Goal: Task Accomplishment & Management: Manage account settings

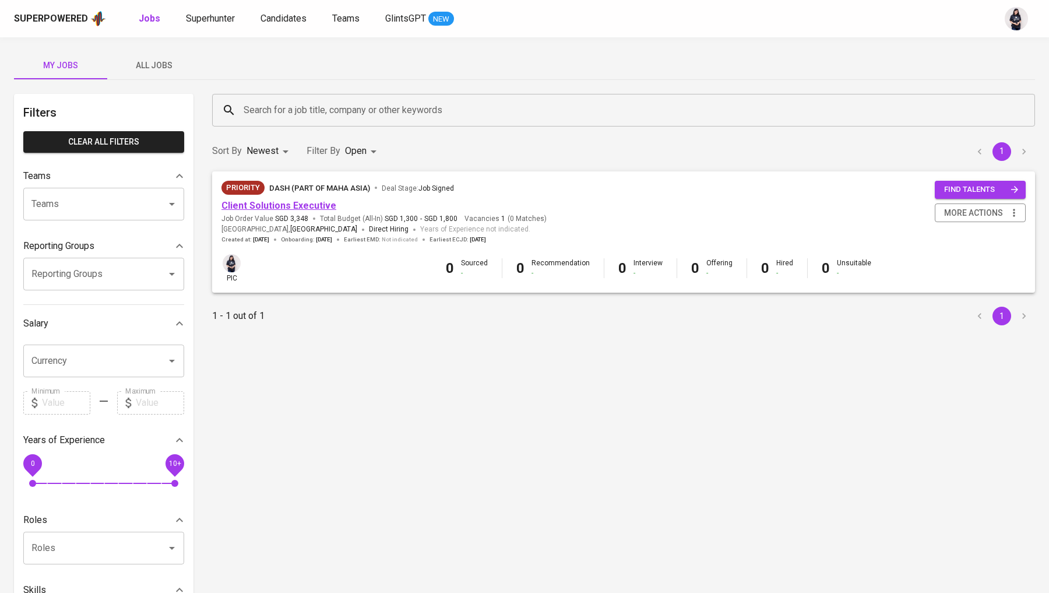
click at [276, 201] on link "Client Solutions Executive" at bounding box center [279, 205] width 115 height 11
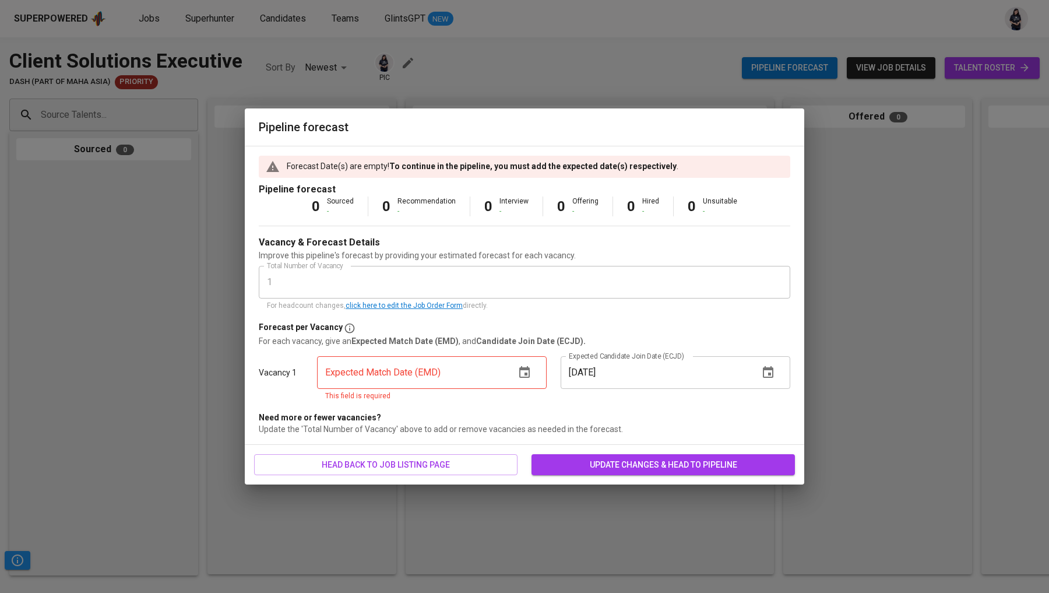
click at [527, 374] on icon "button" at bounding box center [524, 372] width 10 height 12
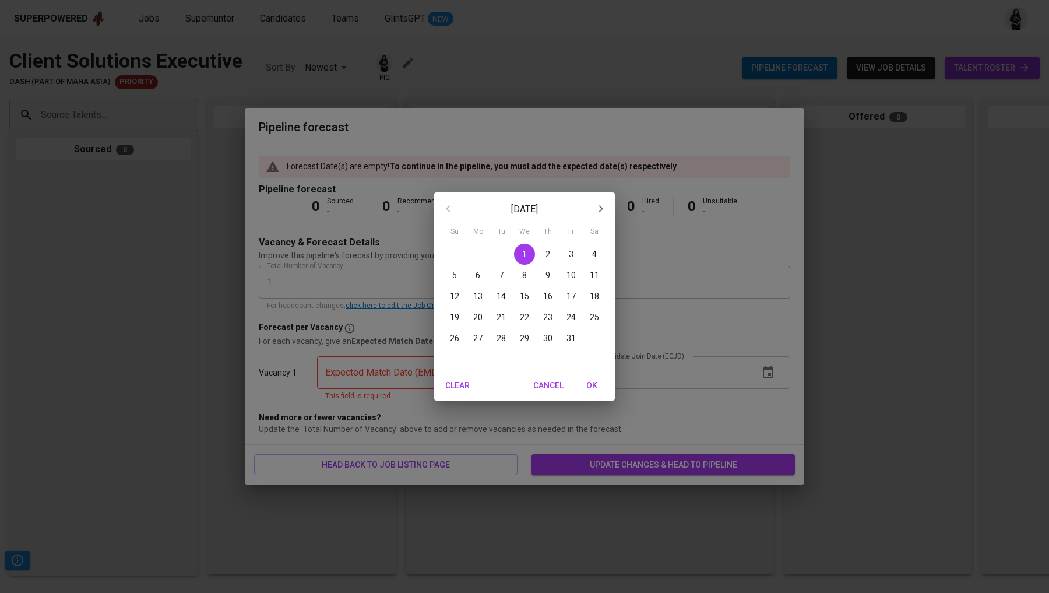
click at [574, 339] on p "31" at bounding box center [571, 338] width 9 height 12
type input "[DATE]"
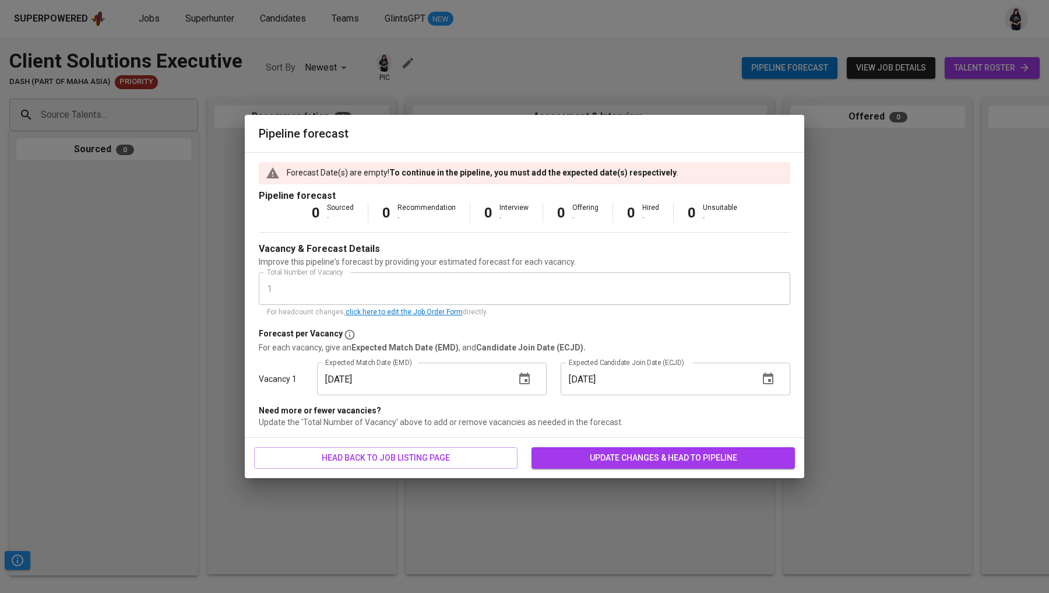
click at [626, 457] on span "update changes & head to pipeline" at bounding box center [663, 458] width 245 height 15
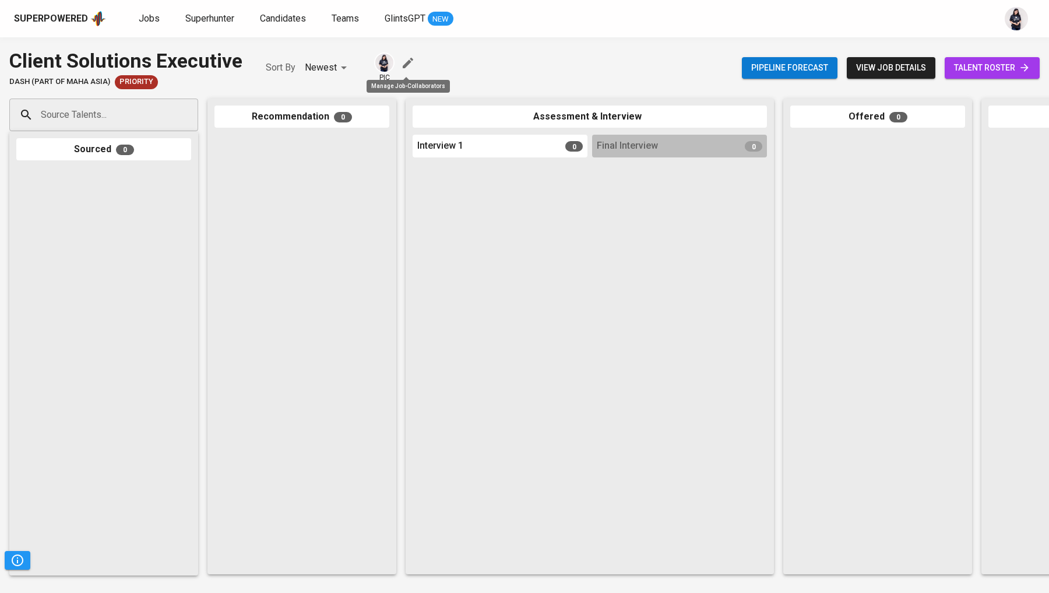
click at [406, 60] on icon "button" at bounding box center [408, 63] width 14 height 14
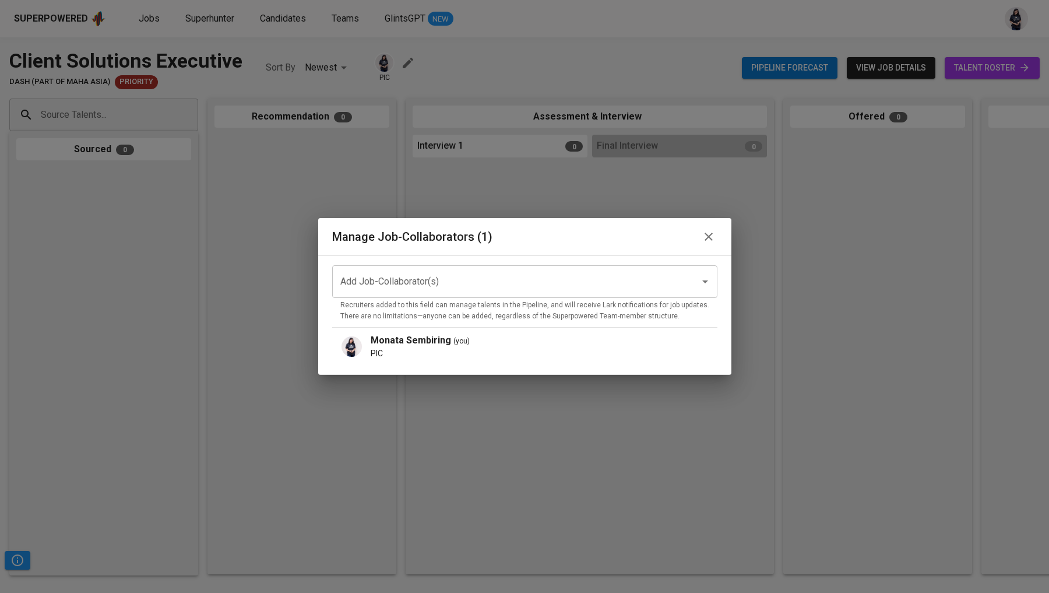
click at [457, 286] on input "Add Job-Collaborator(s)" at bounding box center [509, 281] width 342 height 22
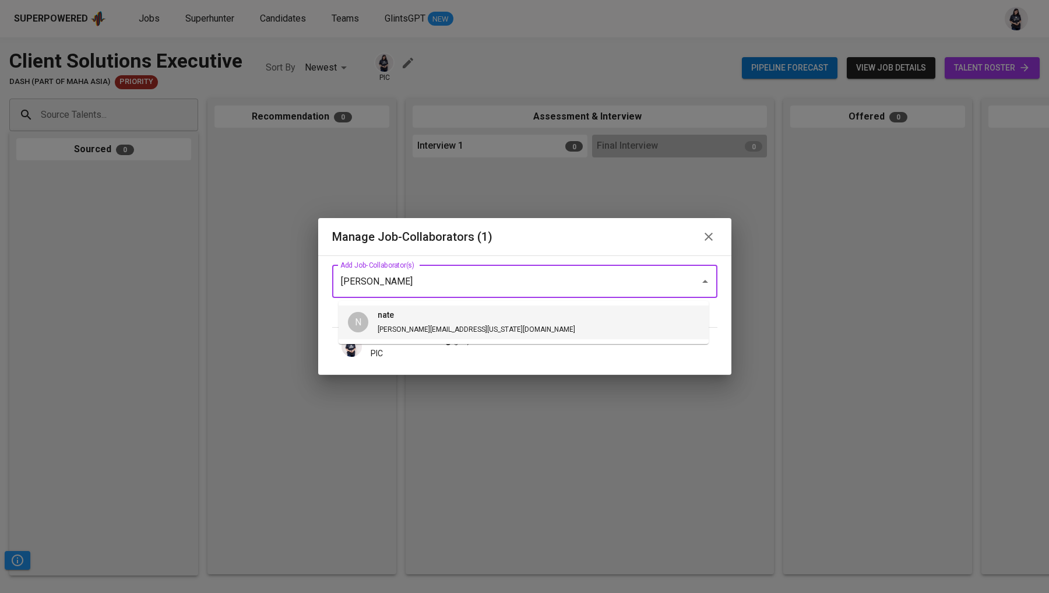
click at [435, 322] on span "[PERSON_NAME] [PERSON_NAME][EMAIL_ADDRESS][US_STATE][DOMAIN_NAME]" at bounding box center [476, 322] width 216 height 27
type input "[PERSON_NAME]"
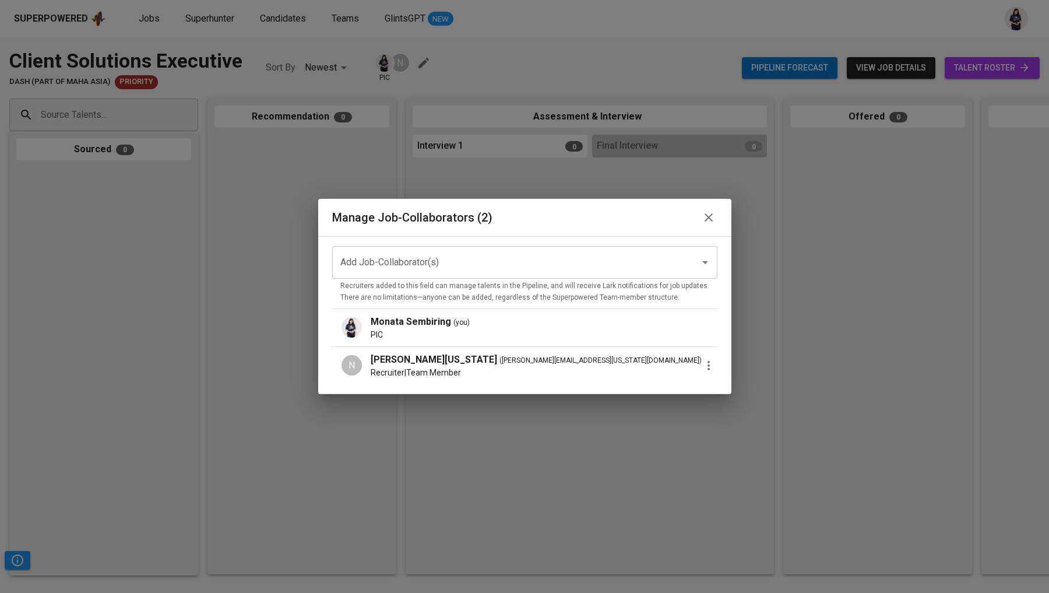
click at [704, 360] on icon "button" at bounding box center [709, 365] width 14 height 14
click at [726, 371] on p "Promote to PIC" at bounding box center [756, 371] width 64 height 14
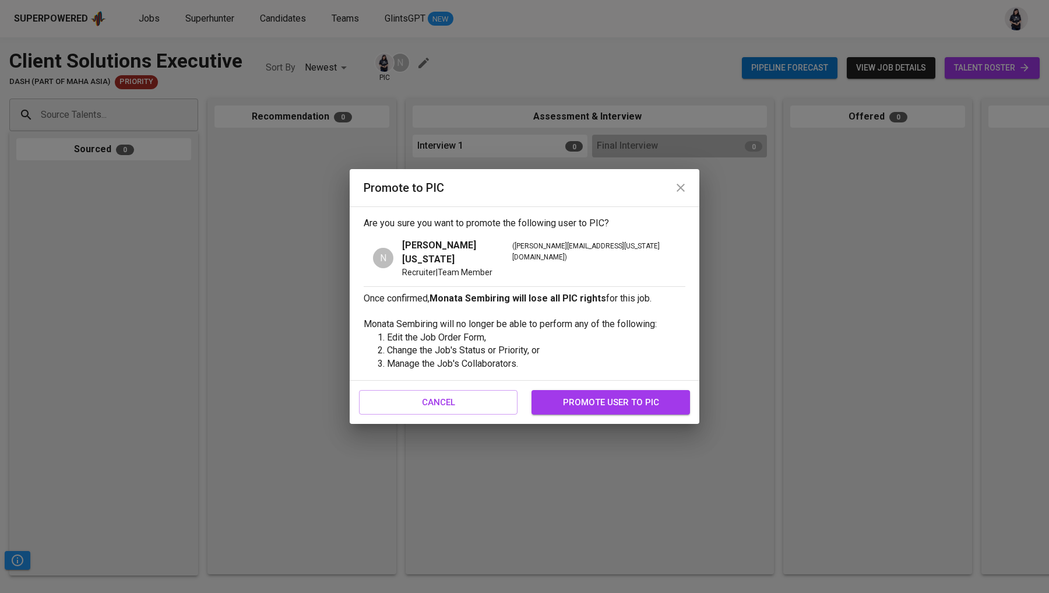
click at [603, 395] on span "promote user to pic" at bounding box center [610, 402] width 133 height 15
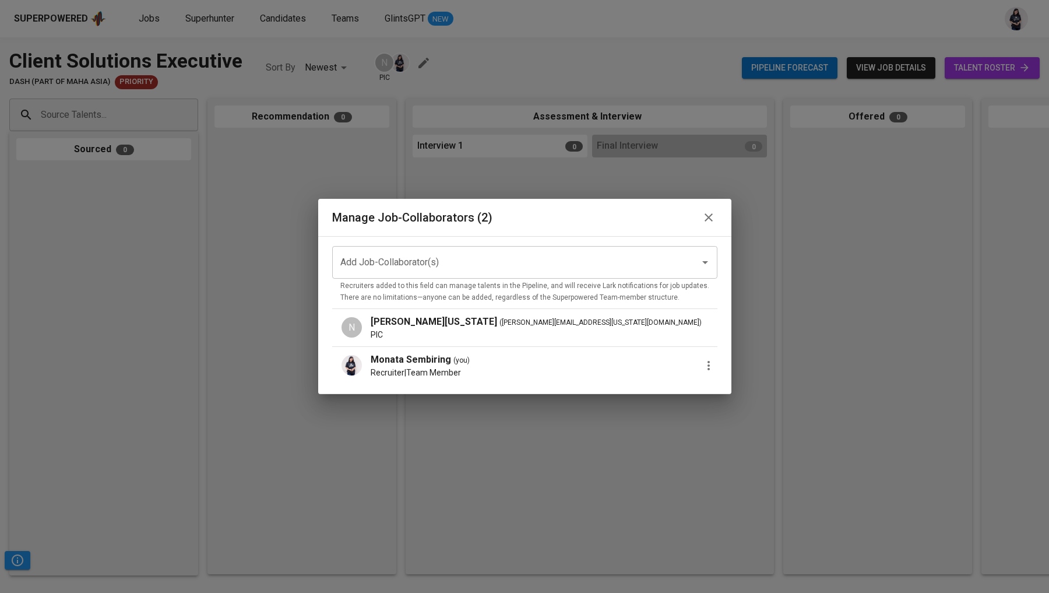
click at [702, 360] on icon "button" at bounding box center [709, 365] width 14 height 14
click at [720, 390] on li "Remove Collaborator" at bounding box center [767, 392] width 104 height 21
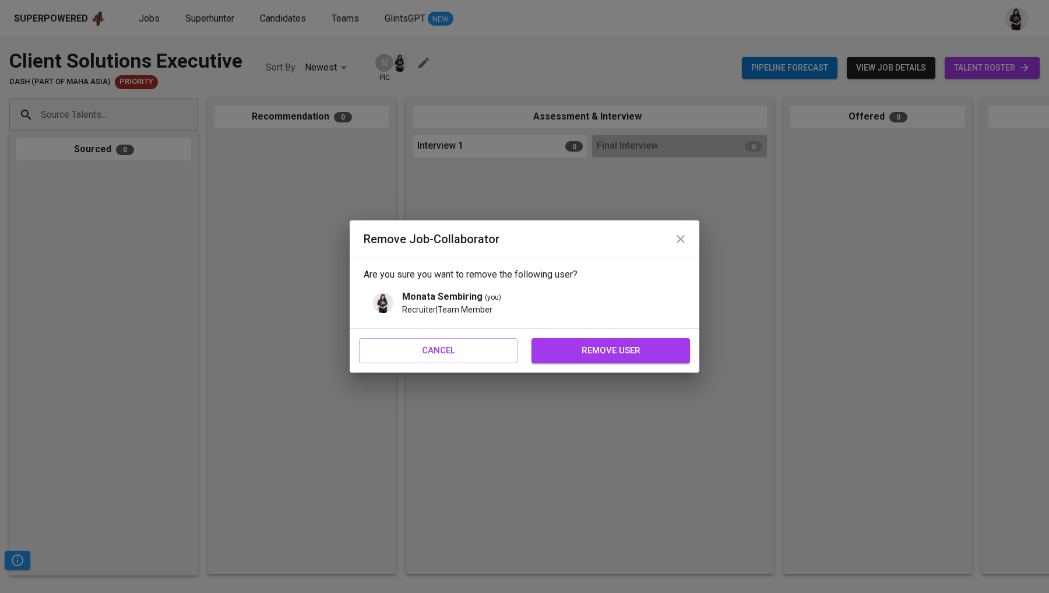
click at [644, 353] on span "remove user" at bounding box center [610, 350] width 133 height 15
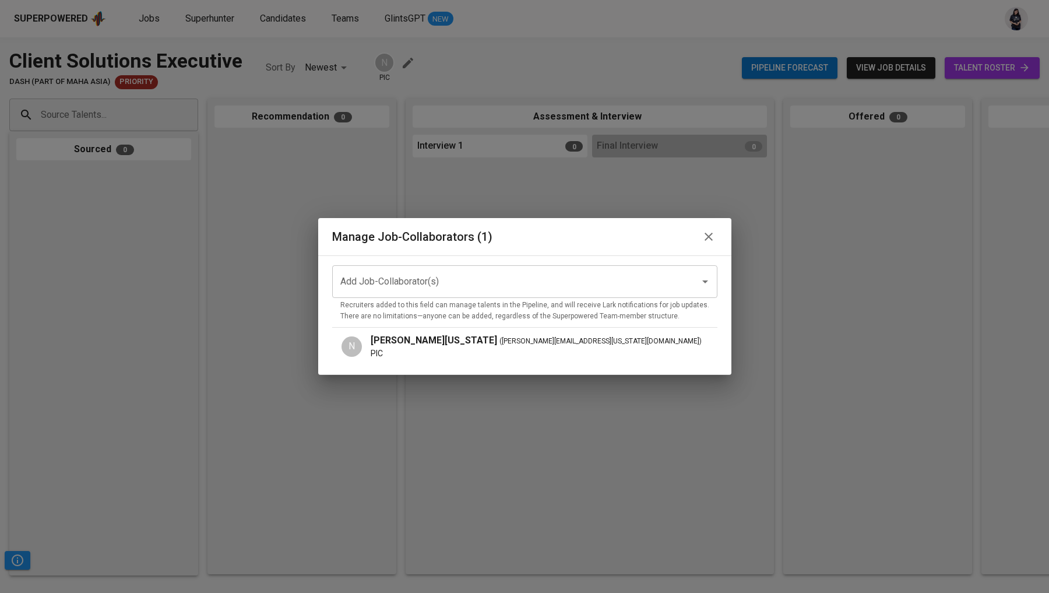
click at [705, 240] on icon "button" at bounding box center [709, 237] width 8 height 8
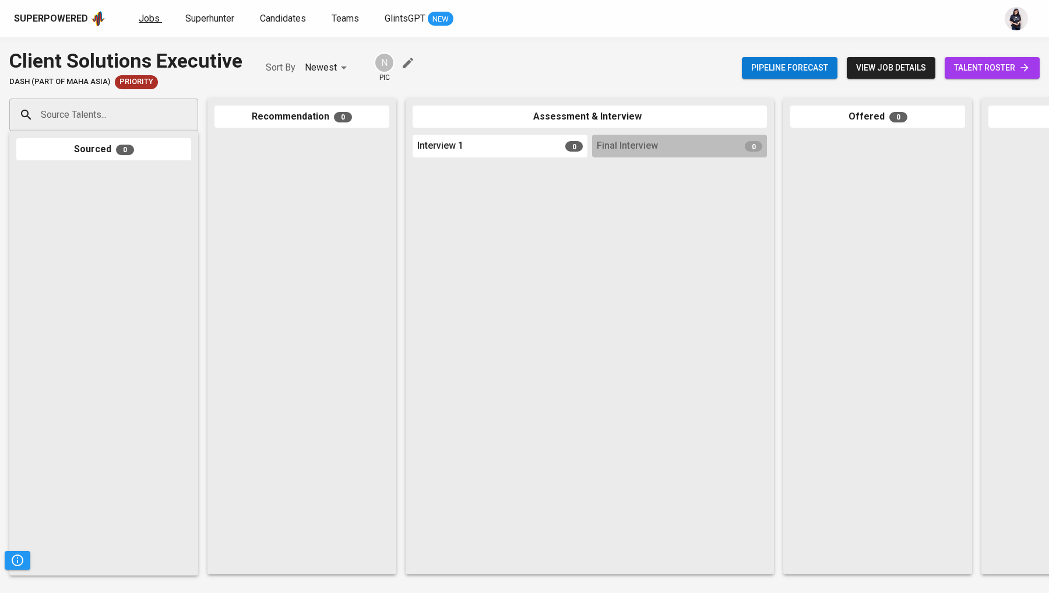
click at [151, 19] on span "Jobs" at bounding box center [149, 18] width 21 height 11
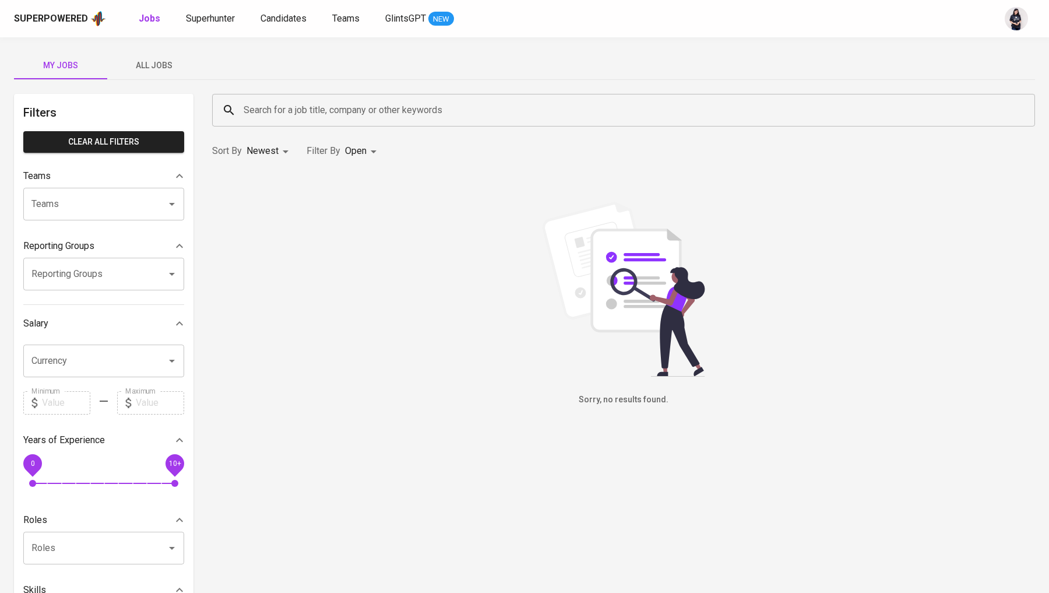
click at [145, 62] on span "All Jobs" at bounding box center [153, 65] width 79 height 15
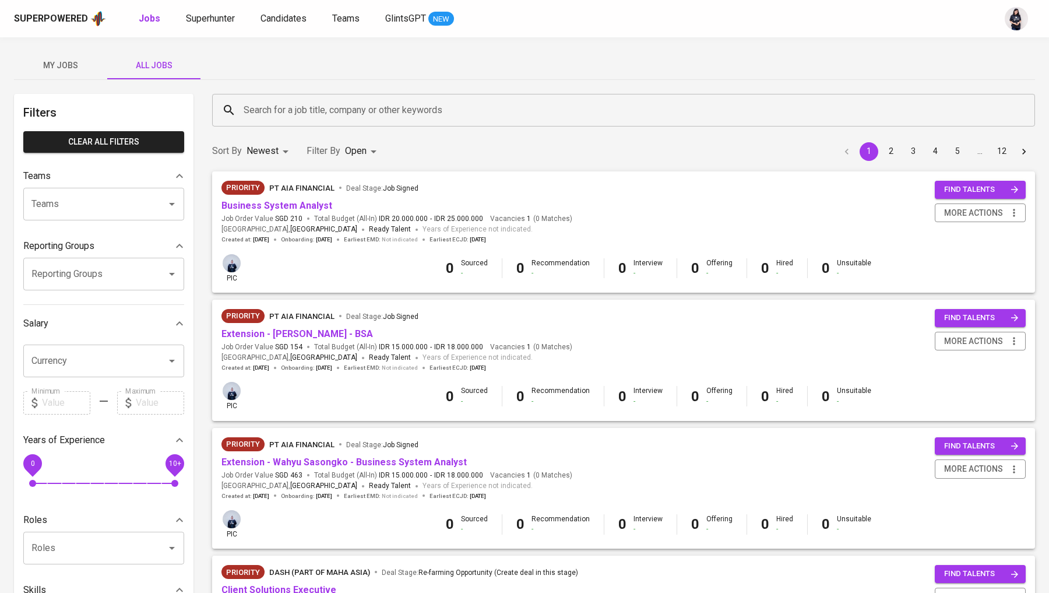
click at [290, 99] on div "Search for a job title, company or other keywords" at bounding box center [623, 110] width 823 height 33
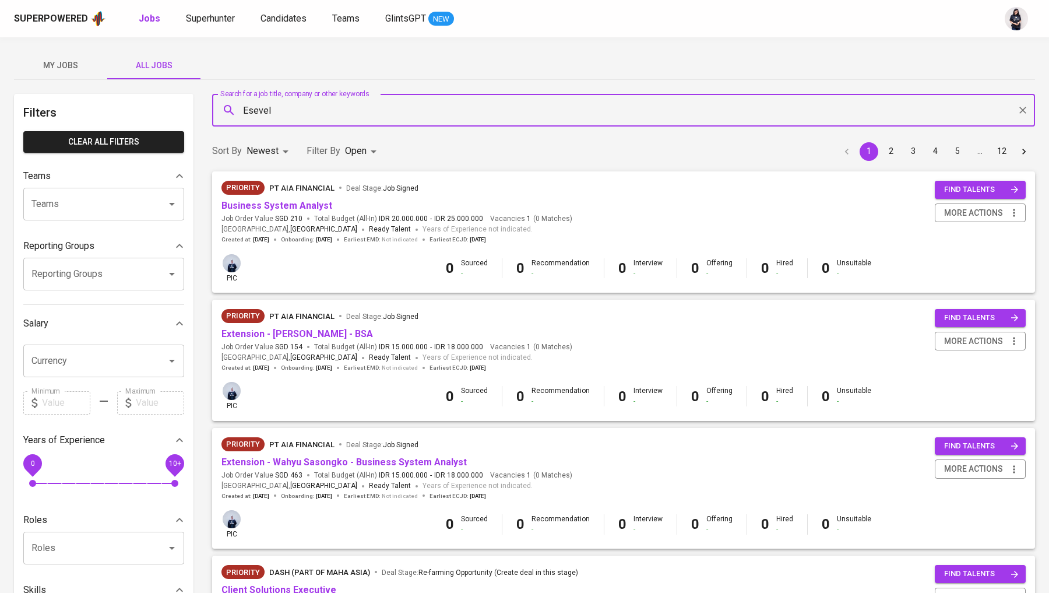
type input "Esevel"
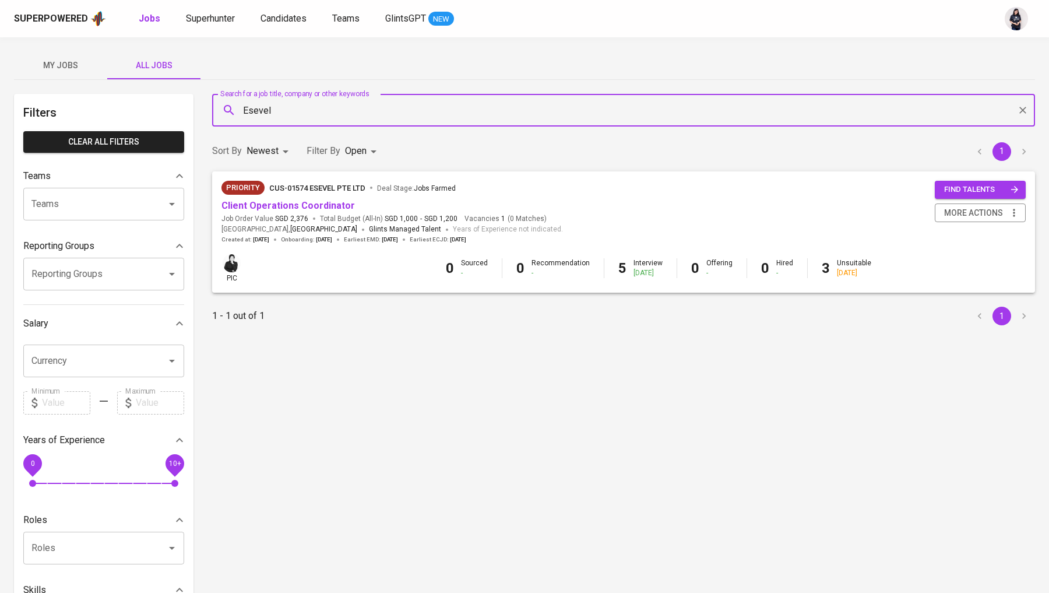
click at [354, 153] on body "Superpowered Jobs Superhunter Candidates Teams GlintsGPT NEW My Jobs All Jobs F…" at bounding box center [524, 398] width 1049 height 796
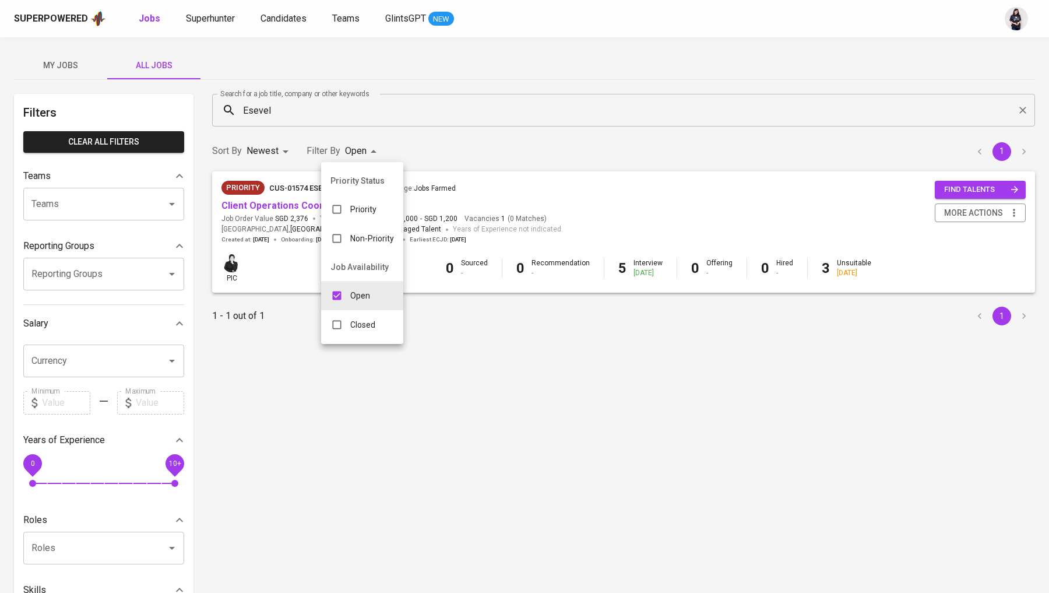
click at [337, 305] on input "checkbox" at bounding box center [337, 295] width 22 height 22
checkbox input "false"
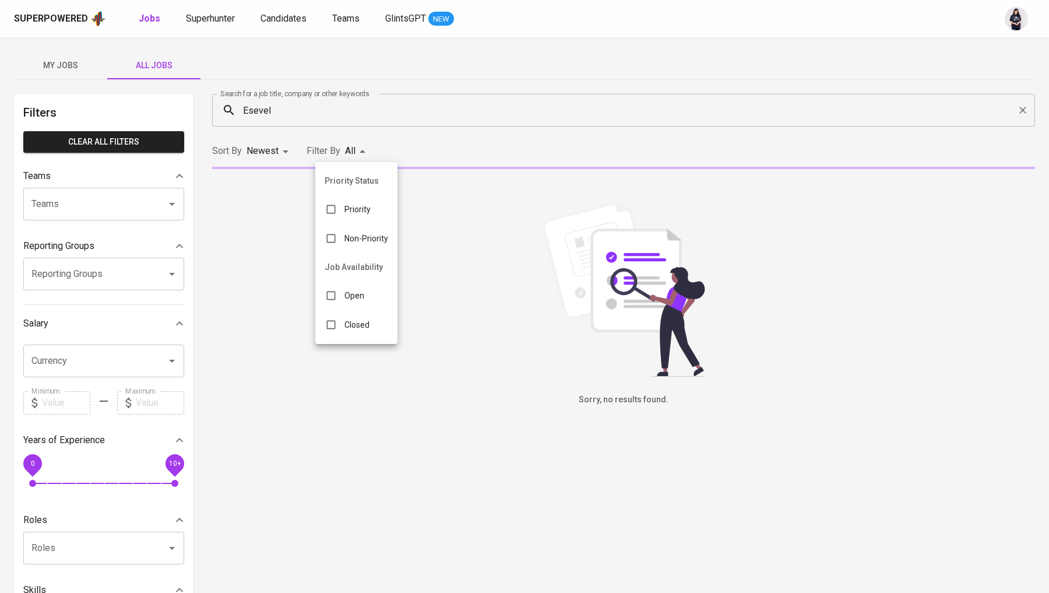
click at [338, 322] on input "checkbox" at bounding box center [331, 325] width 22 height 22
checkbox input "true"
type input "CLOSE"
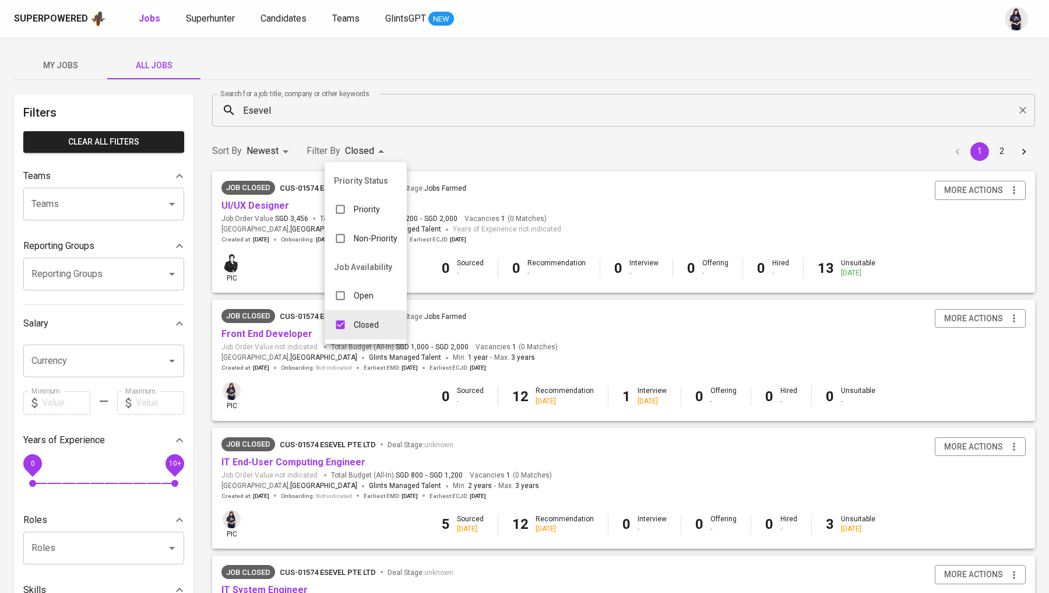
click at [461, 148] on div at bounding box center [524, 296] width 1049 height 593
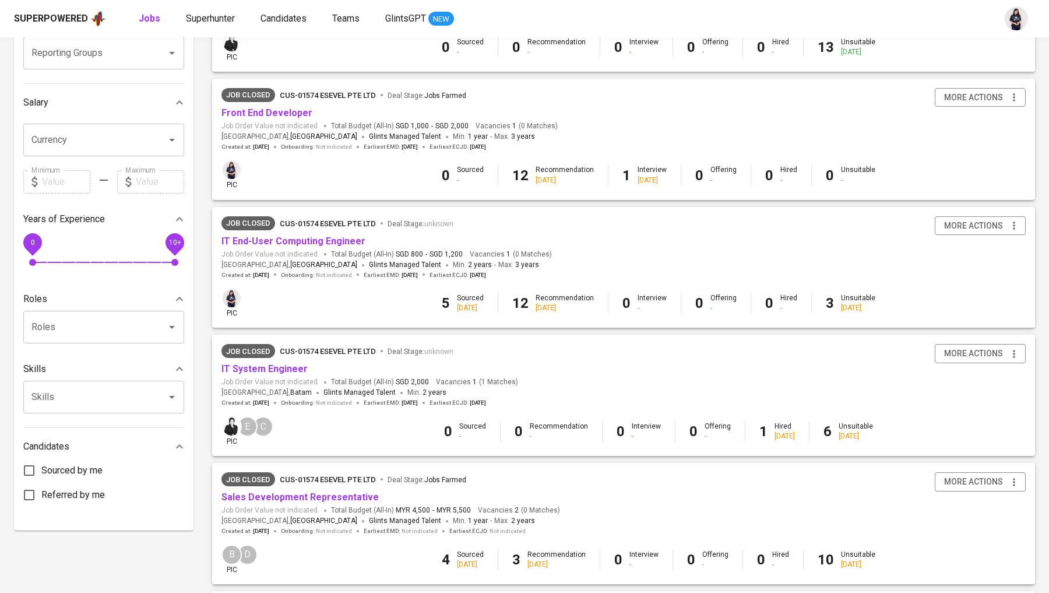
scroll to position [224, 0]
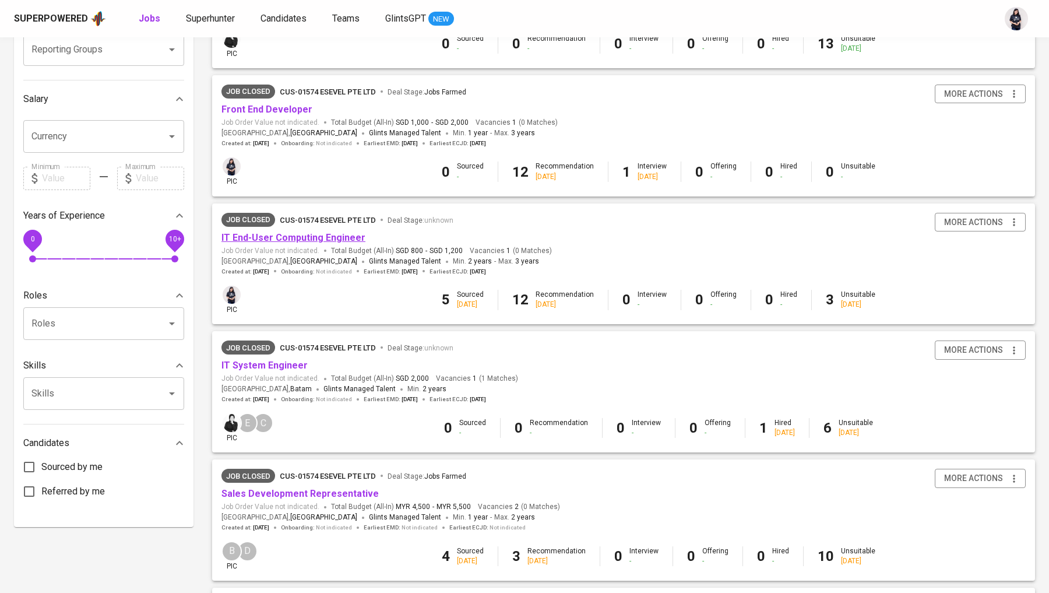
click at [333, 232] on link "IT End-User Computing Engineer" at bounding box center [294, 237] width 144 height 11
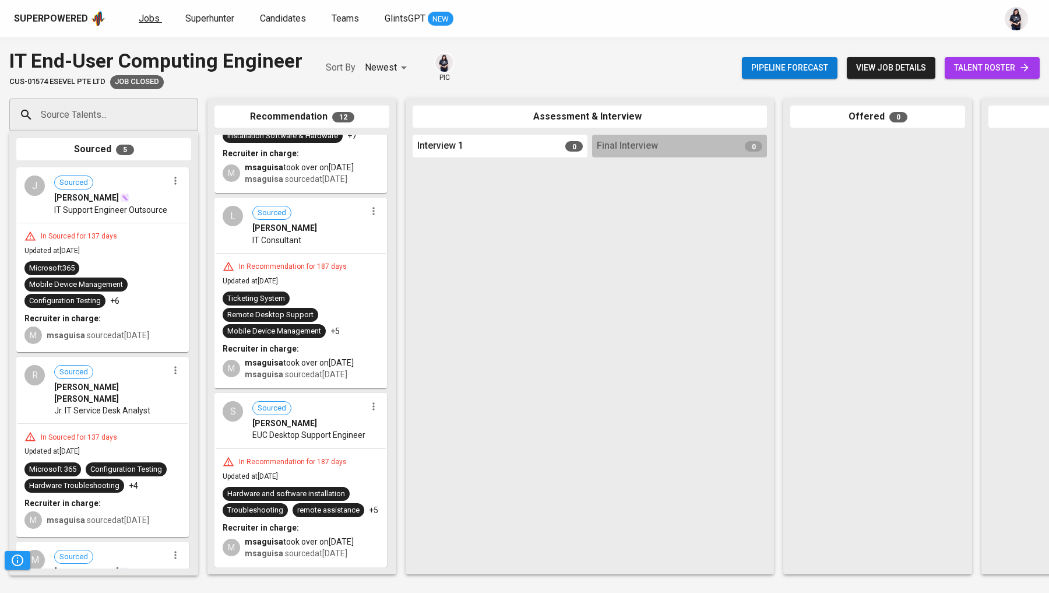
click at [148, 24] on link "Jobs" at bounding box center [150, 19] width 23 height 15
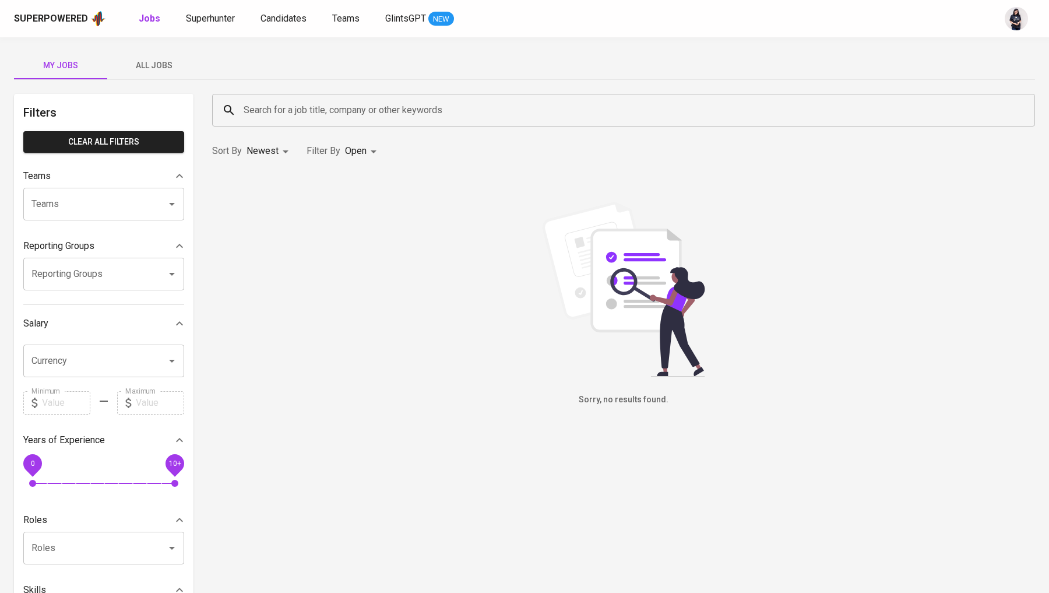
click at [158, 67] on span "All Jobs" at bounding box center [153, 65] width 79 height 15
